Goal: Task Accomplishment & Management: Manage account settings

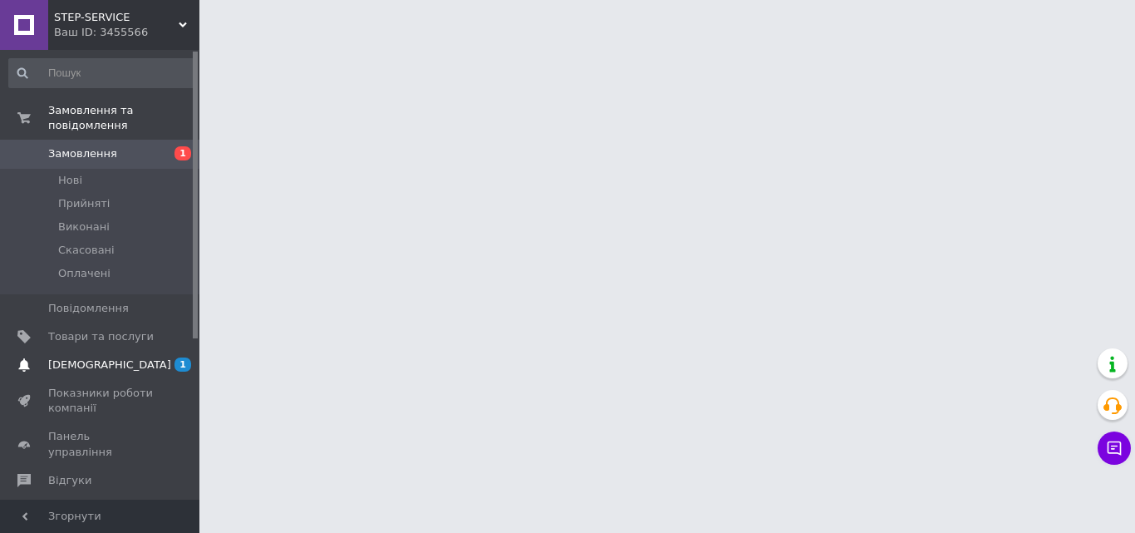
click at [132, 357] on span "[DEMOGRAPHIC_DATA]" at bounding box center [101, 364] width 106 height 15
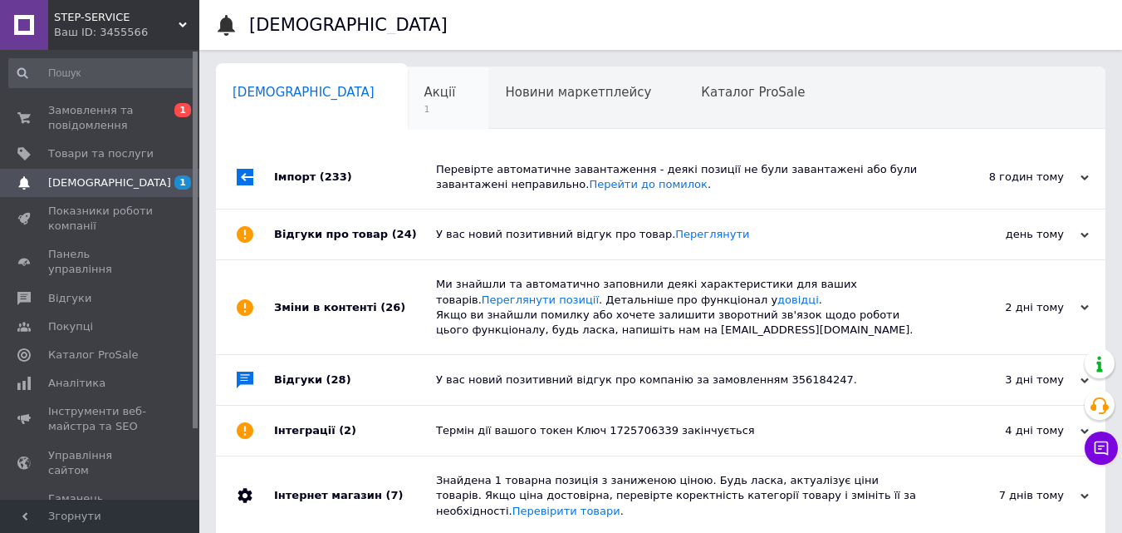
click at [408, 106] on div "Акції 1" at bounding box center [448, 98] width 81 height 63
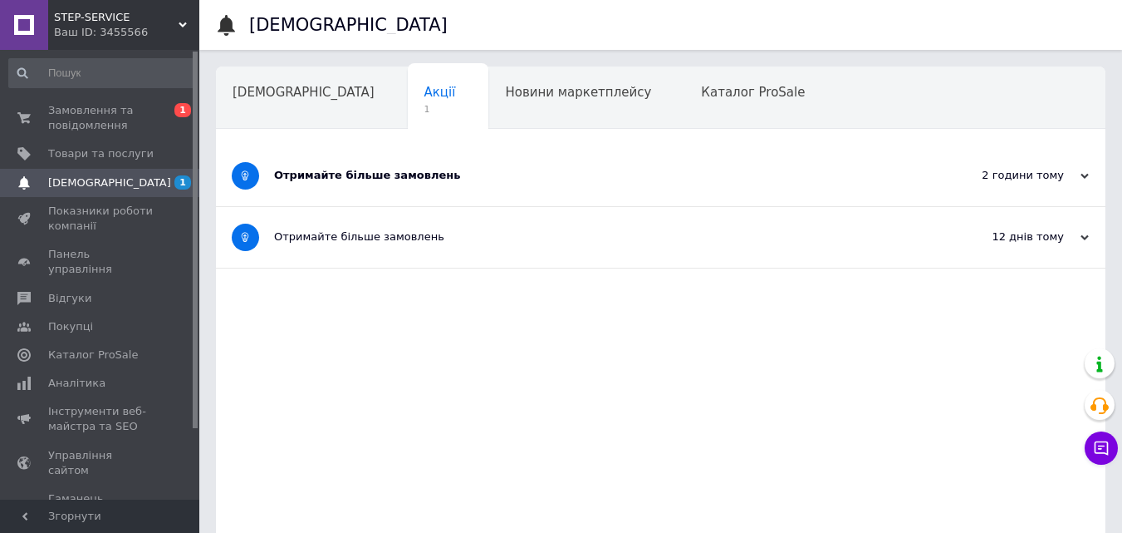
click at [609, 174] on div "Отримайте більше замовлень" at bounding box center [598, 175] width 649 height 15
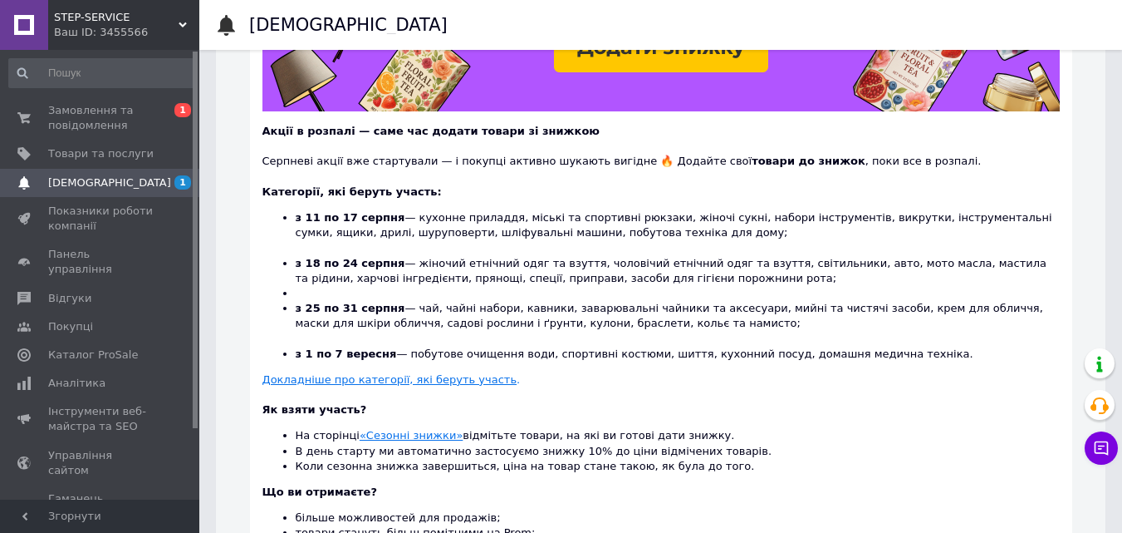
scroll to position [332, 0]
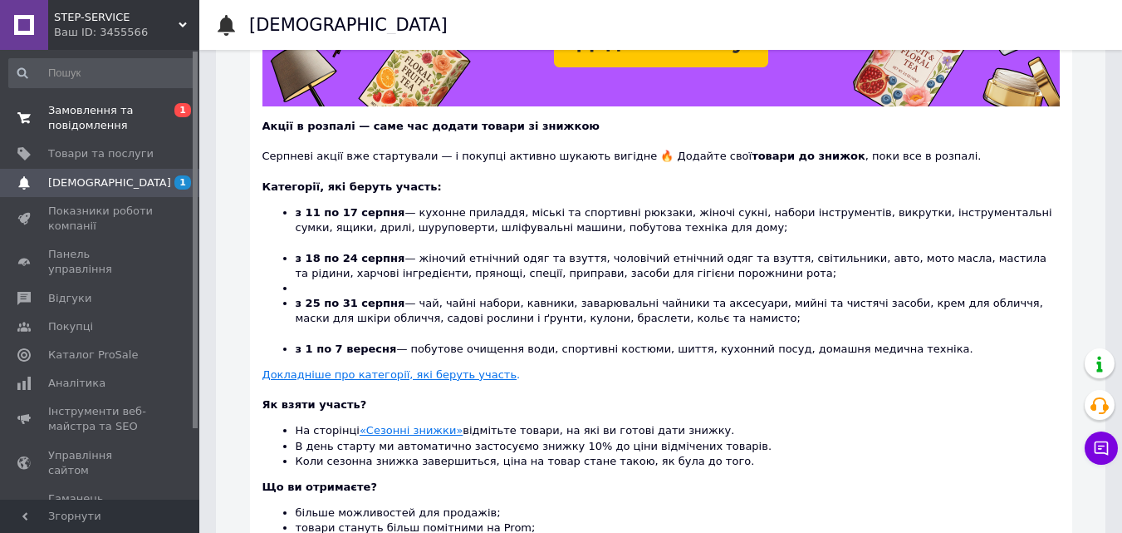
click at [115, 106] on span "Замовлення та повідомлення" at bounding box center [101, 118] width 106 height 30
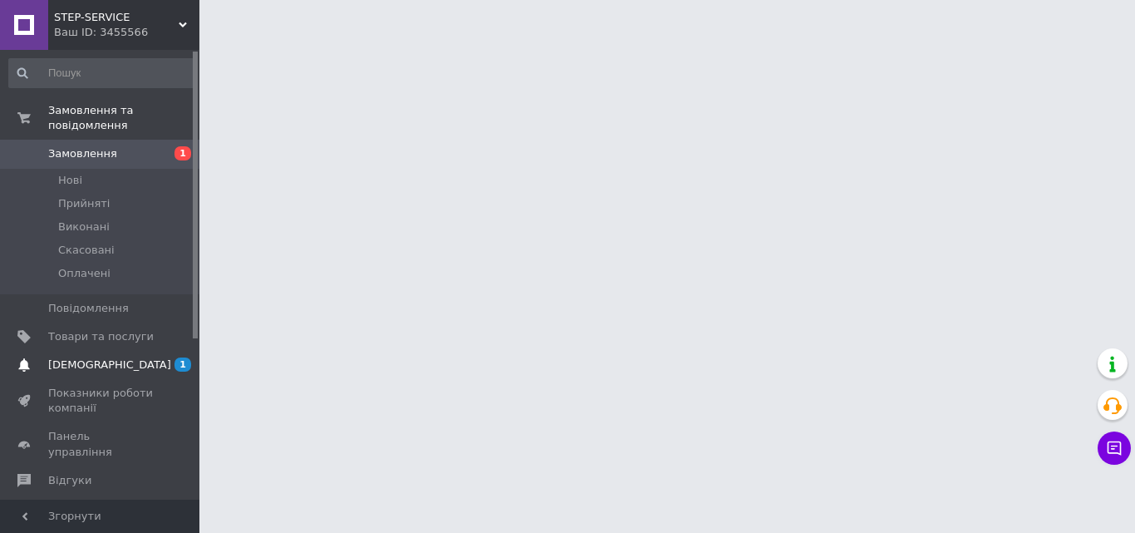
click at [164, 357] on span "1" at bounding box center [177, 364] width 46 height 15
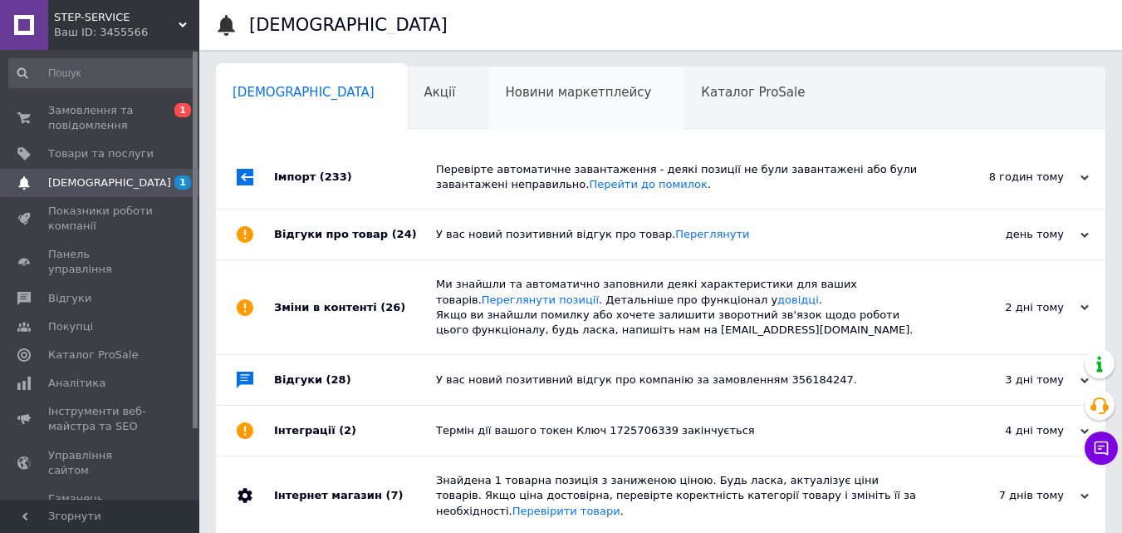
click at [522, 85] on span "Новини маркетплейсу" at bounding box center [578, 92] width 146 height 15
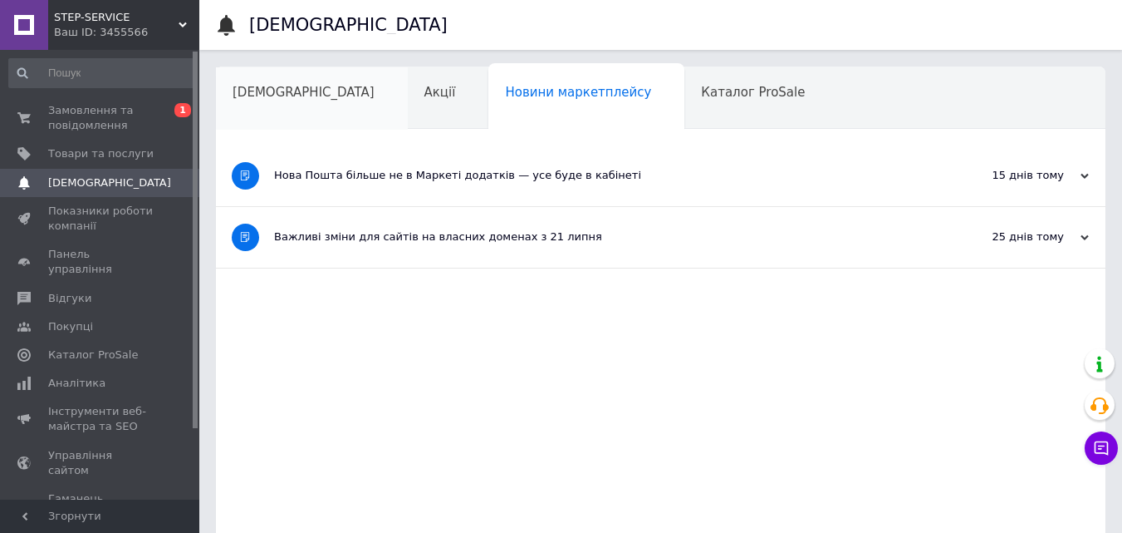
click at [284, 95] on span "[DEMOGRAPHIC_DATA]" at bounding box center [304, 92] width 142 height 15
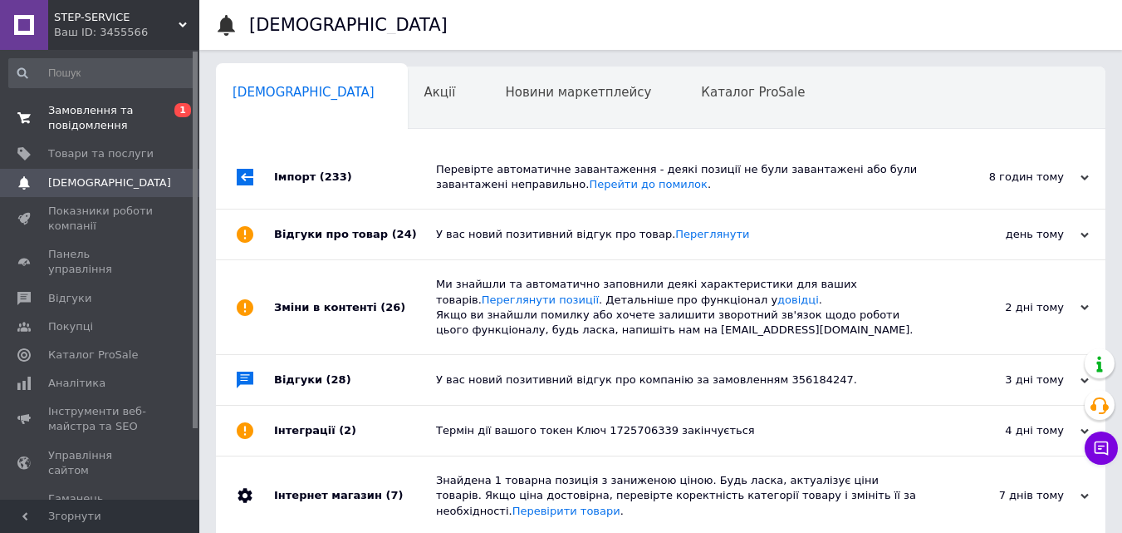
click at [98, 123] on span "Замовлення та повідомлення" at bounding box center [101, 118] width 106 height 30
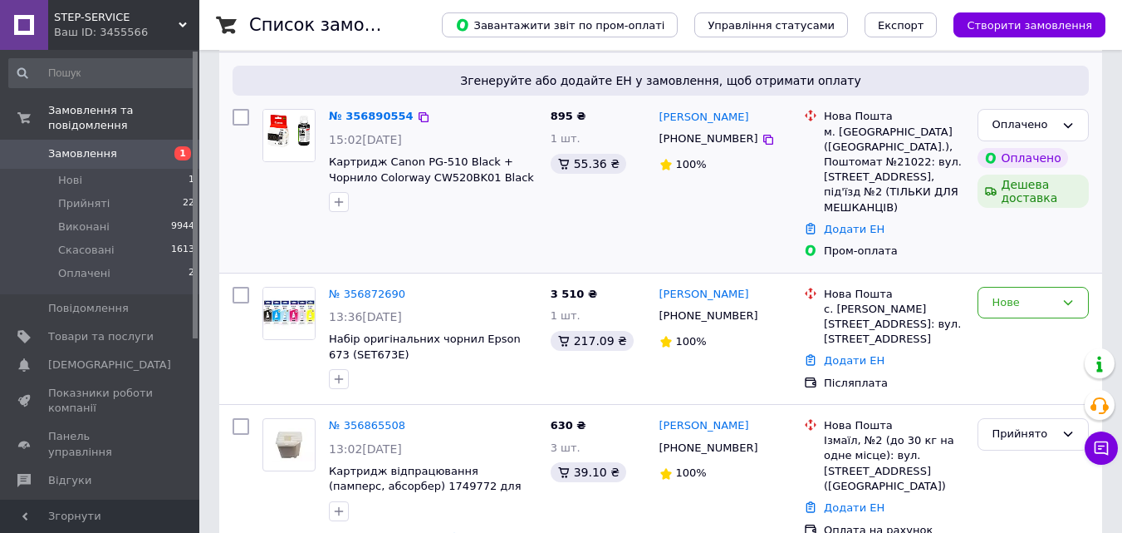
scroll to position [332, 0]
click at [78, 146] on span "Замовлення" at bounding box center [82, 153] width 69 height 15
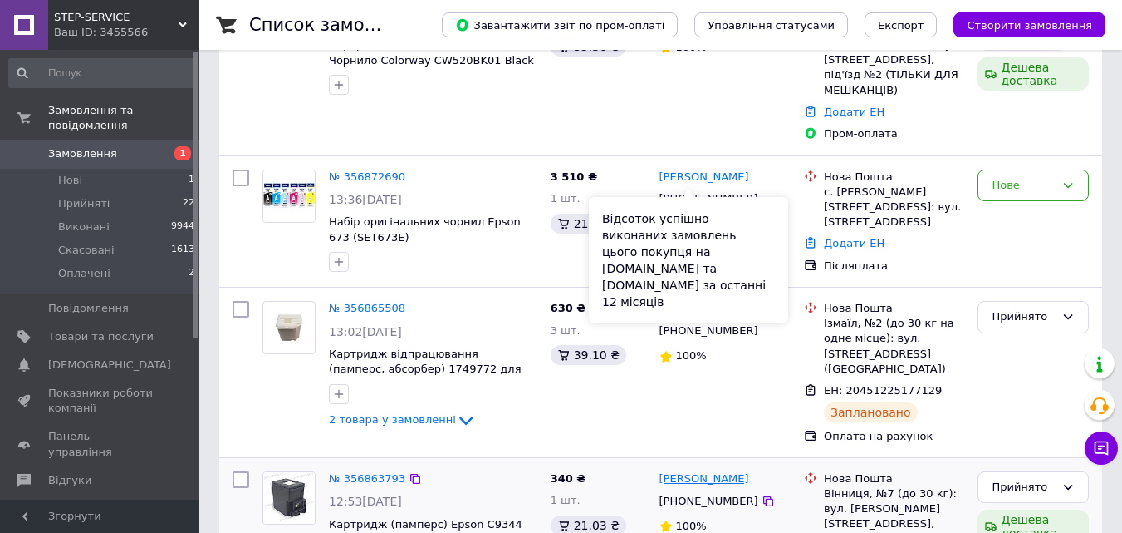
scroll to position [499, 0]
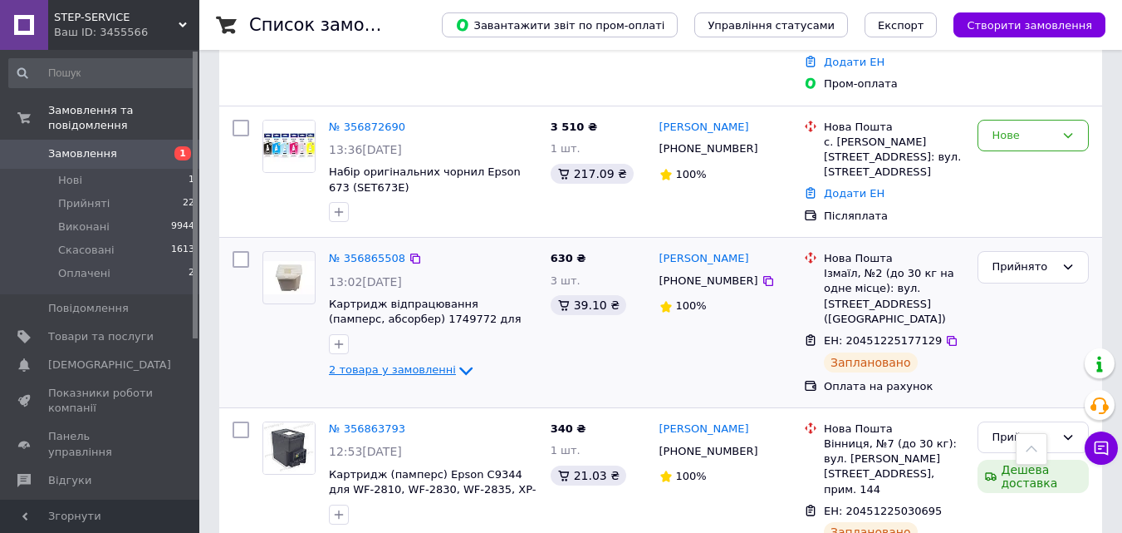
click at [456, 361] on icon at bounding box center [466, 371] width 20 height 20
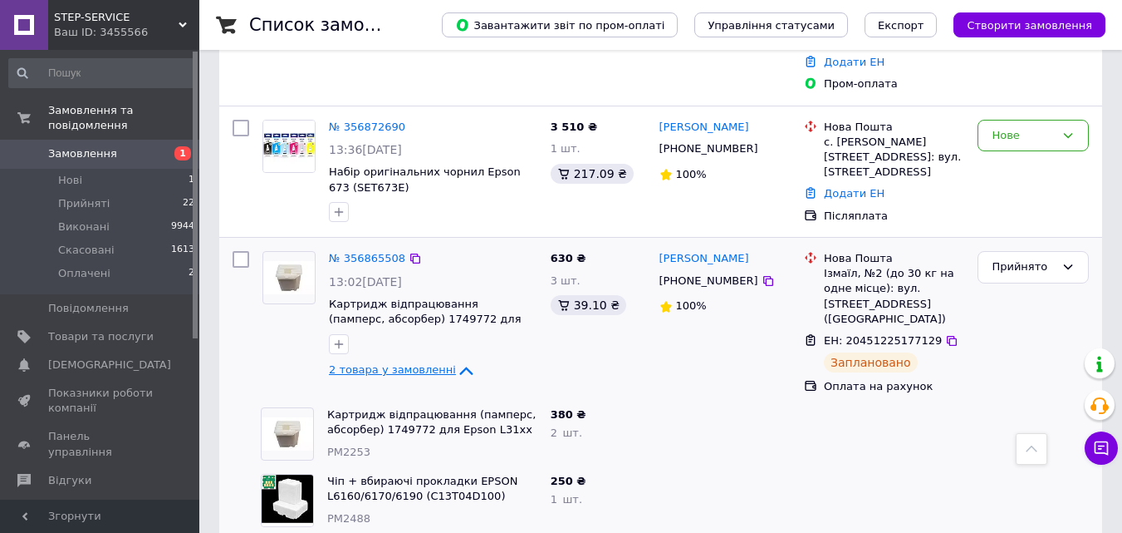
click at [456, 361] on icon at bounding box center [466, 371] width 20 height 20
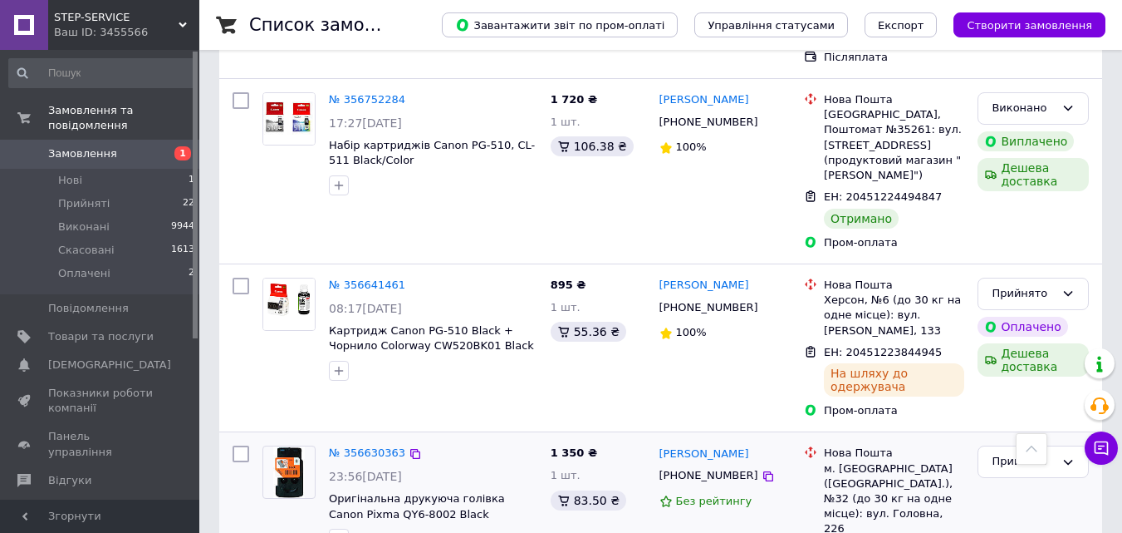
scroll to position [2243, 0]
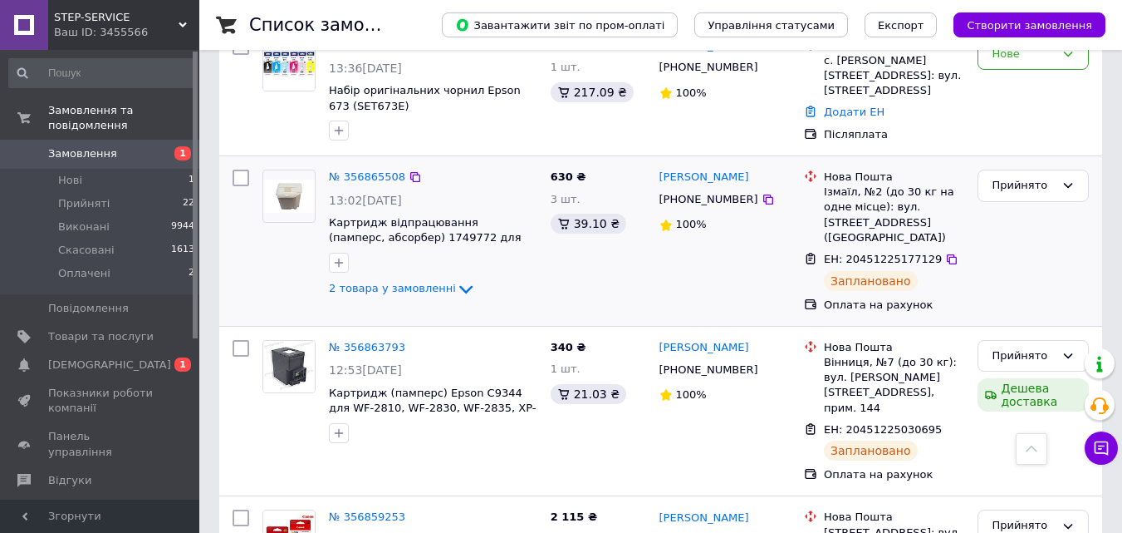
scroll to position [582, 0]
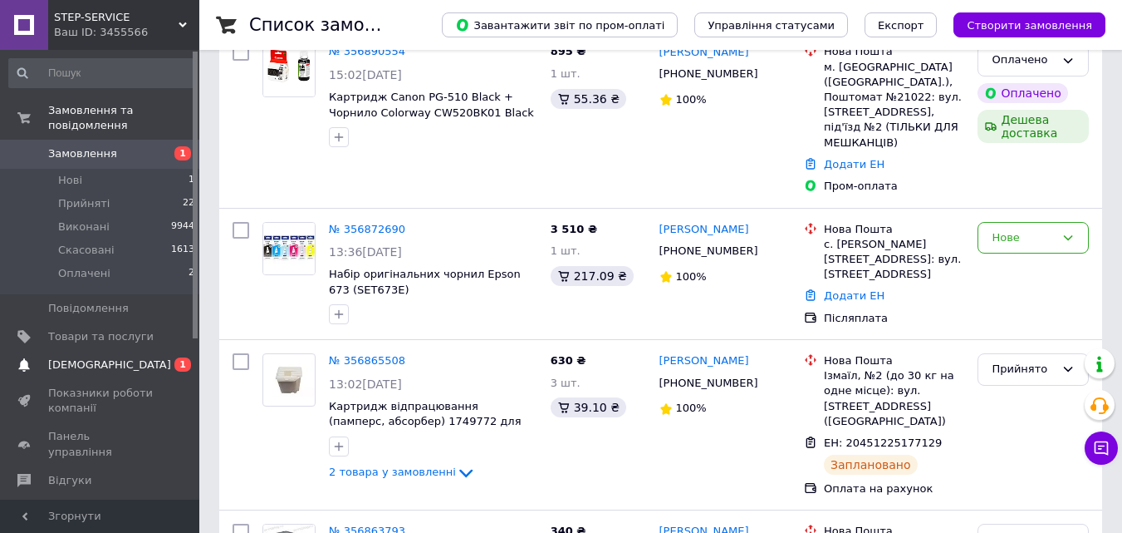
scroll to position [465, 0]
